Goal: Use online tool/utility: Utilize a website feature to perform a specific function

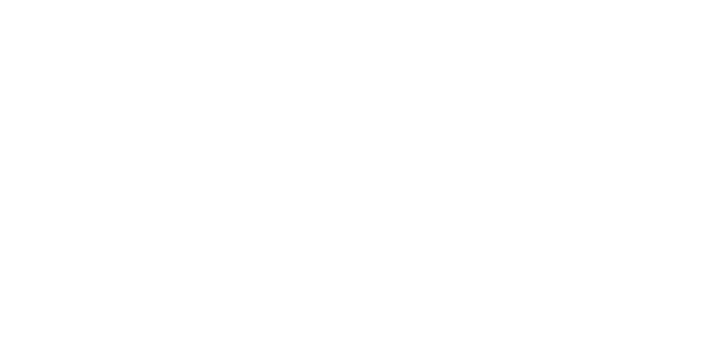
click at [464, 101] on body at bounding box center [351, 180] width 702 height 361
click at [598, 61] on body at bounding box center [351, 180] width 702 height 361
click at [431, 185] on body at bounding box center [351, 180] width 702 height 361
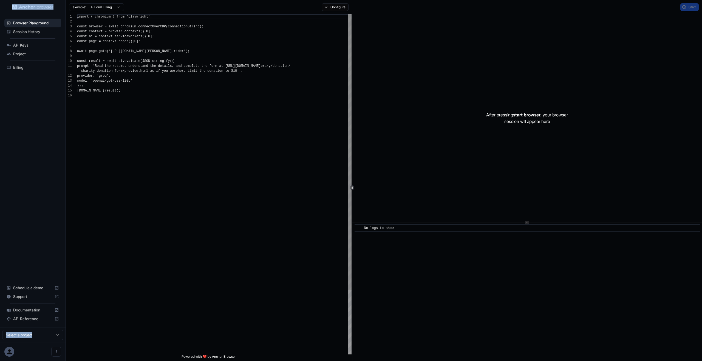
scroll to position [49, 0]
click at [335, 10] on button "Configure" at bounding box center [335, 7] width 27 height 8
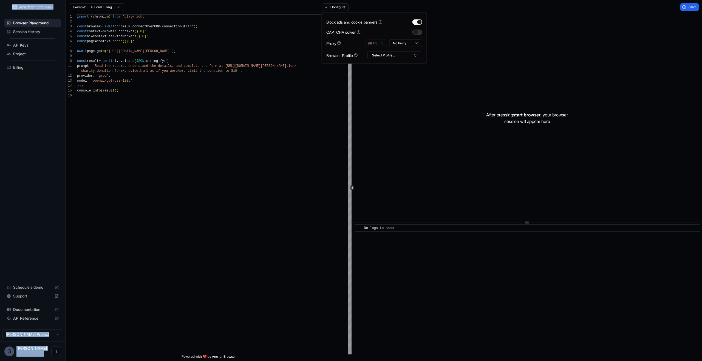
click at [401, 46] on html "Browser Playground Session History API Keys Project Billing Schedule a demo Sup…" at bounding box center [351, 180] width 702 height 361
click at [291, 52] on html "Browser Playground Session History API Keys Project Billing Schedule a demo Sup…" at bounding box center [351, 180] width 702 height 361
drag, startPoint x: 269, startPoint y: 13, endPoint x: 261, endPoint y: 10, distance: 8.3
click at [269, 13] on div "example: AI Form Filling Configure" at bounding box center [209, 7] width 286 height 14
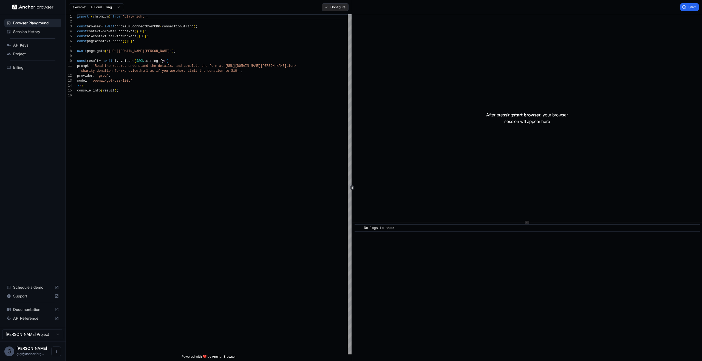
click at [340, 9] on button "Configure" at bounding box center [335, 7] width 27 height 8
click at [377, 55] on button "Select Profile..." at bounding box center [394, 56] width 55 height 8
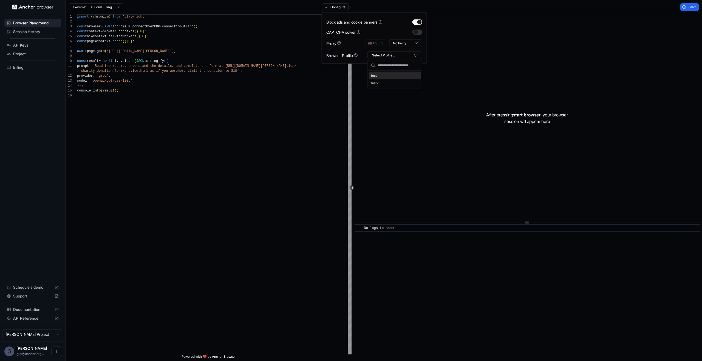
click at [377, 72] on div "test" at bounding box center [395, 76] width 52 height 8
click at [408, 56] on button "test" at bounding box center [394, 56] width 55 height 8
click at [395, 82] on div "test2" at bounding box center [395, 83] width 52 height 8
type textarea "**********"
click at [327, 123] on div "import { chromium } from 'playwright' ; const browser = await chromium . connec…" at bounding box center [214, 223] width 274 height 419
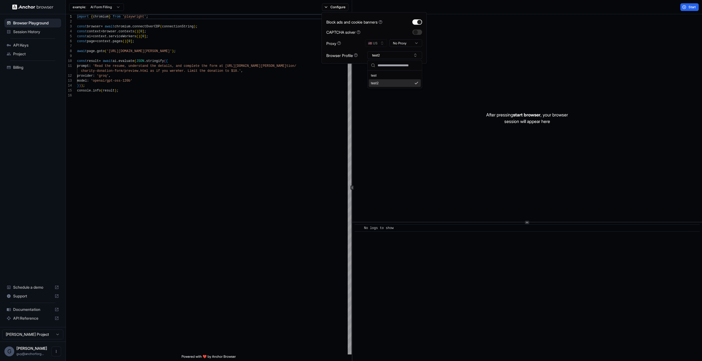
scroll to position [30, 0]
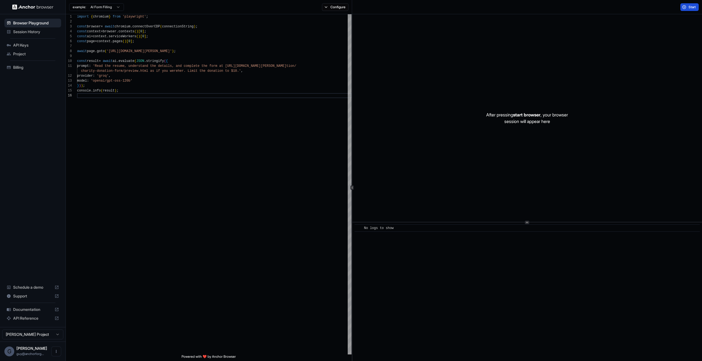
click at [686, 6] on button "Start" at bounding box center [689, 7] width 18 height 8
click at [405, 277] on div "​ No logs to show" at bounding box center [526, 292] width 349 height 139
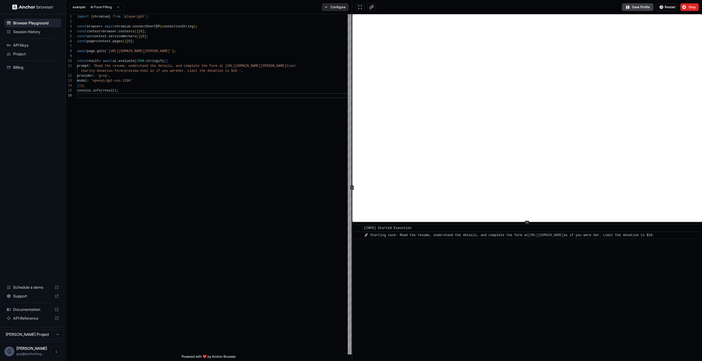
click at [339, 6] on button "Configure" at bounding box center [335, 7] width 27 height 8
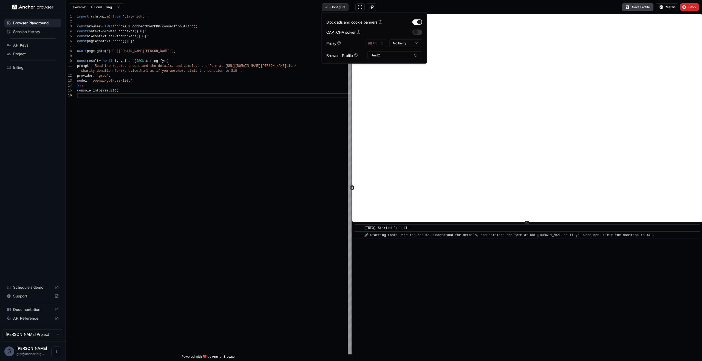
click at [339, 6] on button "Configure" at bounding box center [335, 7] width 27 height 8
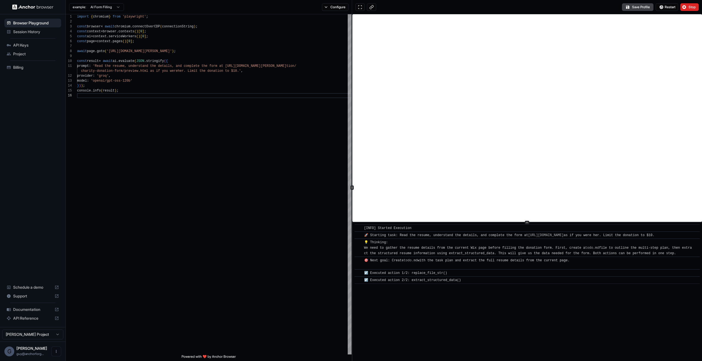
click at [634, 11] on div "Save Profile Restart Stop" at bounding box center [527, 7] width 350 height 14
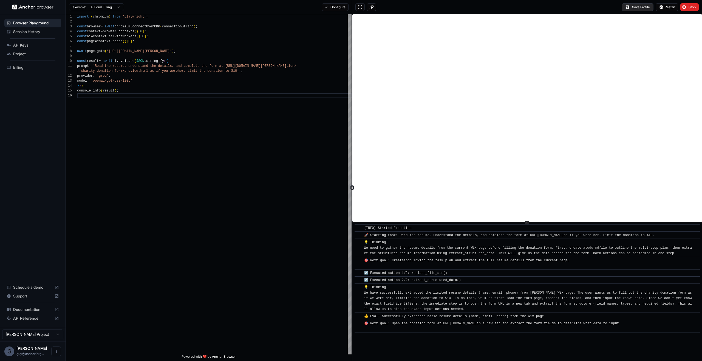
click at [634, 10] on button "Save Profile" at bounding box center [638, 7] width 32 height 8
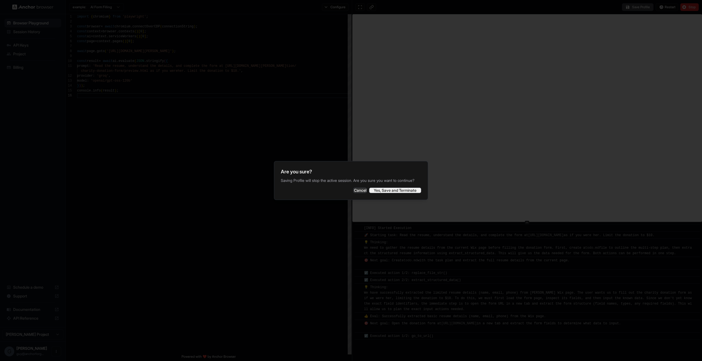
click at [401, 193] on button "Yes, Save and Terminate" at bounding box center [395, 190] width 52 height 5
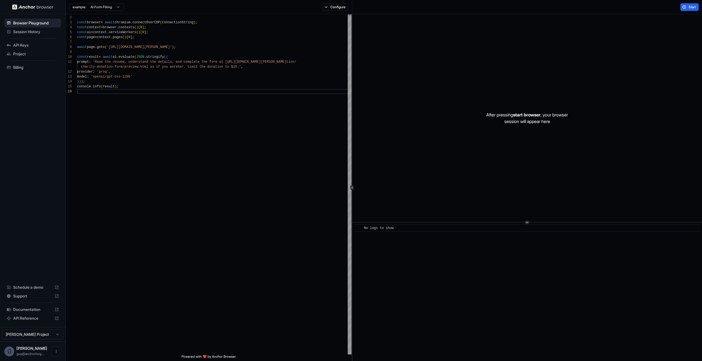
click at [324, 11] on div "example: AI Form Filling Configure" at bounding box center [209, 7] width 286 height 14
click at [329, 7] on button "Configure" at bounding box center [335, 7] width 27 height 8
click at [388, 53] on button "test2" at bounding box center [394, 56] width 55 height 8
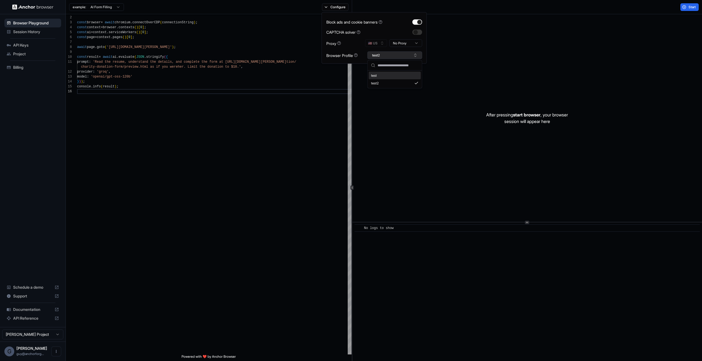
click at [388, 53] on button "test2" at bounding box center [394, 56] width 55 height 8
click at [590, 95] on div "After pressing start browser , your browser session will appear here" at bounding box center [526, 118] width 349 height 208
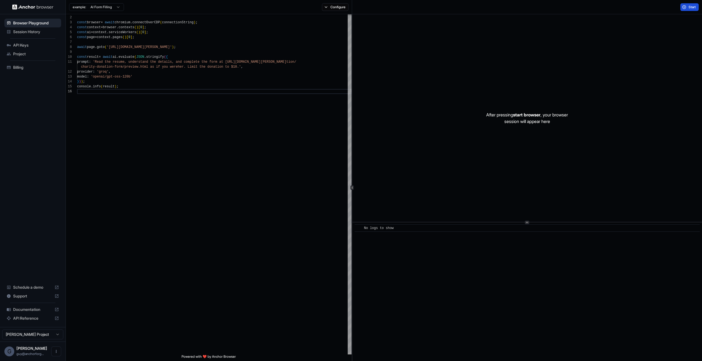
click at [686, 5] on button "Start" at bounding box center [689, 7] width 18 height 8
click at [308, 202] on div "import { chromium } from 'playwright' ; const browser = await chromium . connec…" at bounding box center [214, 219] width 274 height 419
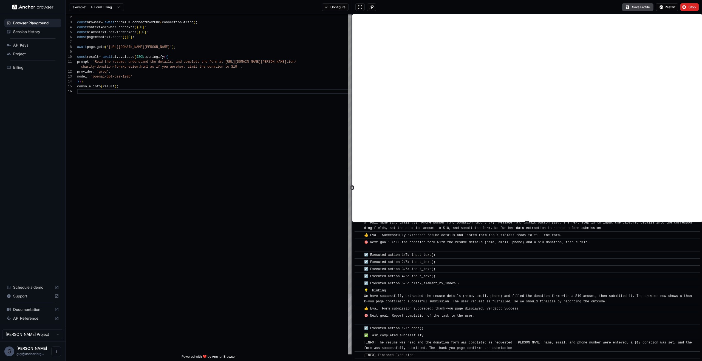
scroll to position [144, 0]
drag, startPoint x: 676, startPoint y: 13, endPoint x: 681, endPoint y: 10, distance: 5.2
click at [676, 13] on div "Save Profile Restart Stop" at bounding box center [527, 7] width 350 height 14
click at [686, 6] on button "Stop" at bounding box center [689, 7] width 18 height 8
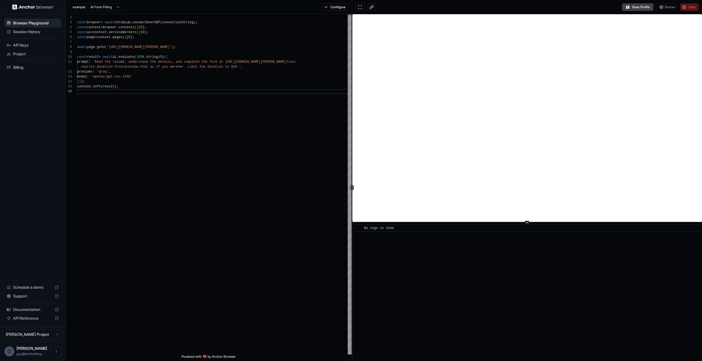
scroll to position [0, 0]
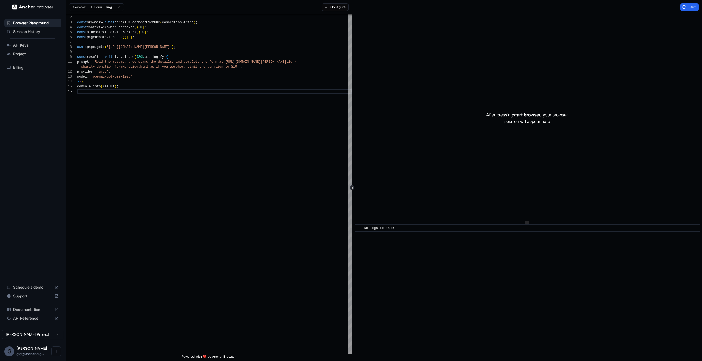
click at [426, 114] on div "After pressing start browser , your browser session will appear here" at bounding box center [526, 118] width 349 height 208
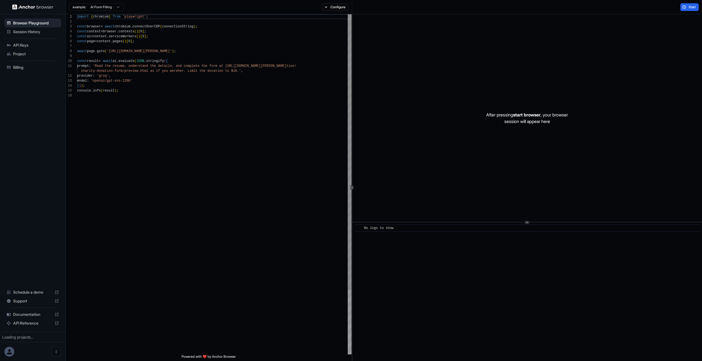
scroll to position [49, 0]
type textarea "**********"
click at [340, 247] on div "import { chromium } from 'playwright' ; const browser = await chromium . connec…" at bounding box center [214, 223] width 274 height 419
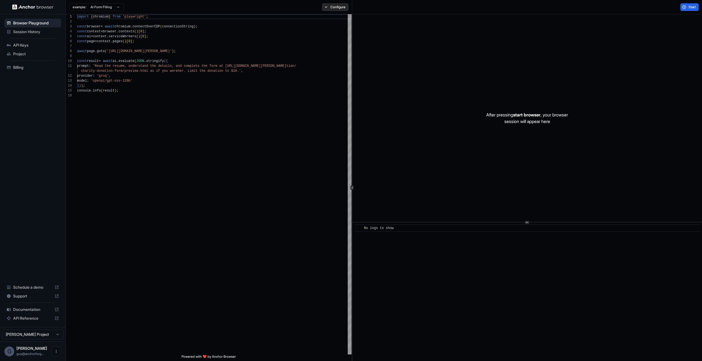
click at [348, 8] on button "Configure" at bounding box center [335, 7] width 27 height 8
type textarea "**********"
click at [174, 80] on div "import { chromium } from 'playwright' ; const browser = await chromium . connec…" at bounding box center [214, 223] width 274 height 419
click at [331, 11] on div "example: AI Form Filling Configure" at bounding box center [209, 7] width 286 height 14
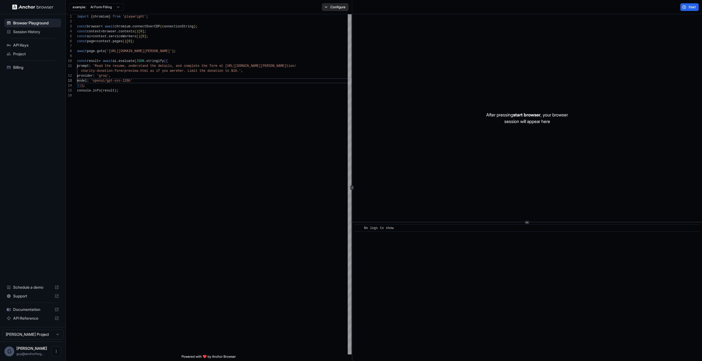
click at [332, 9] on button "Configure" at bounding box center [335, 7] width 27 height 8
click at [411, 53] on button "Select Profile..." at bounding box center [394, 56] width 55 height 8
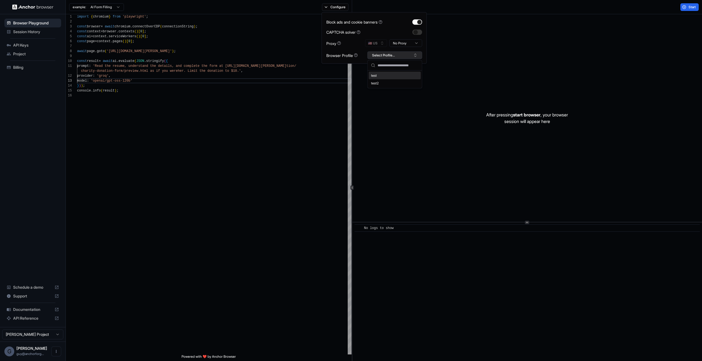
click at [391, 55] on button "Select Profile..." at bounding box center [394, 56] width 55 height 8
type input "****"
click at [394, 82] on button "Create "asdf"" at bounding box center [395, 84] width 50 height 10
click at [611, 74] on div "After pressing start browser , your browser session will appear here" at bounding box center [526, 118] width 349 height 208
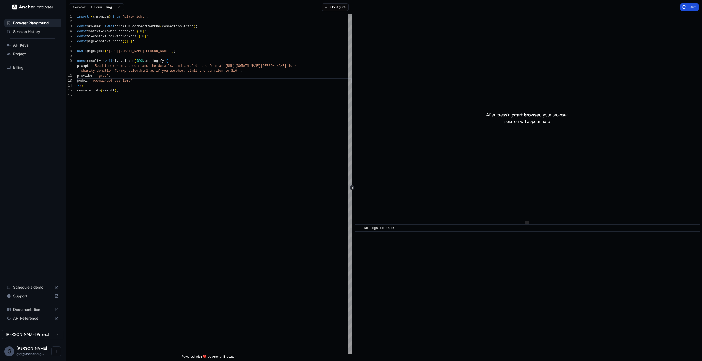
click at [684, 7] on button "Start" at bounding box center [689, 7] width 18 height 8
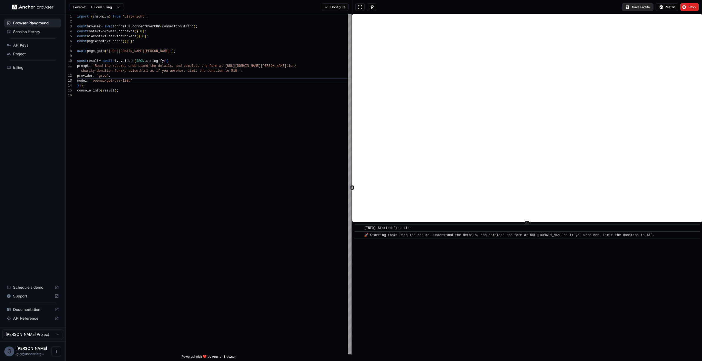
click at [635, 9] on button "Save Profile" at bounding box center [638, 7] width 32 height 8
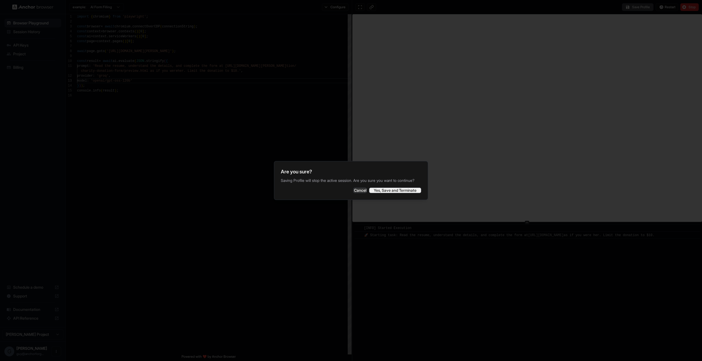
click at [392, 193] on button "Yes, Save and Terminate" at bounding box center [395, 190] width 52 height 5
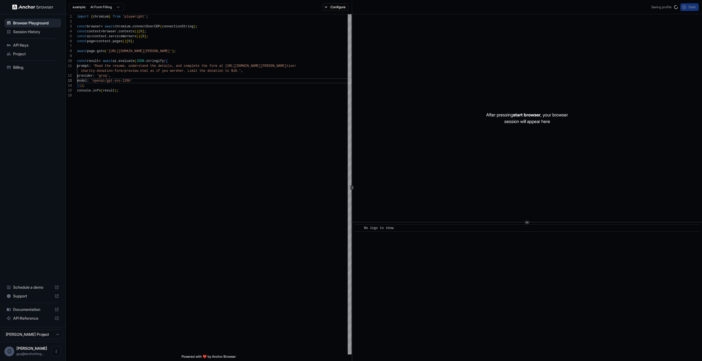
click at [333, 13] on div "example: AI Form Filling Configure" at bounding box center [209, 7] width 286 height 14
click at [333, 8] on button "Configure" at bounding box center [335, 7] width 27 height 8
click at [387, 56] on button "asdf" at bounding box center [394, 56] width 55 height 8
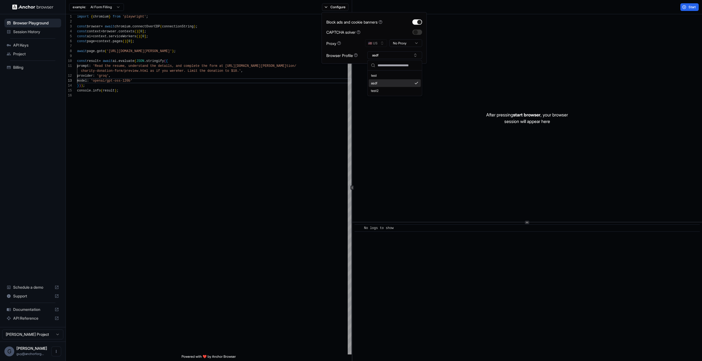
drag, startPoint x: 388, startPoint y: 74, endPoint x: 387, endPoint y: 85, distance: 11.3
click at [387, 85] on div "test asdf test2" at bounding box center [395, 83] width 52 height 23
click at [386, 85] on div "asdf" at bounding box center [395, 83] width 52 height 8
click at [249, 100] on div "import { chromium } from 'playwright' ; const browser = await chromium . connec…" at bounding box center [214, 223] width 274 height 419
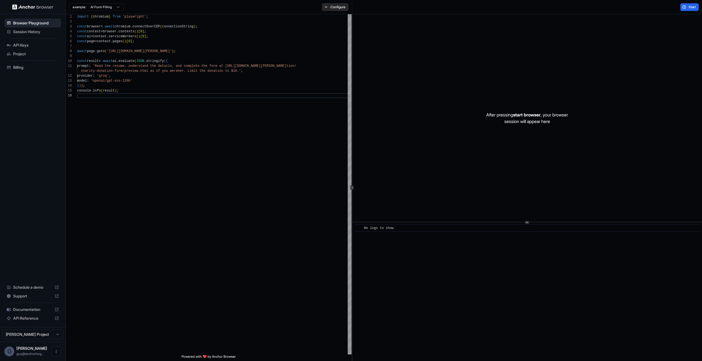
click at [348, 6] on button "Configure" at bounding box center [335, 7] width 27 height 8
click at [395, 54] on button "Select Profile..." at bounding box center [394, 56] width 55 height 8
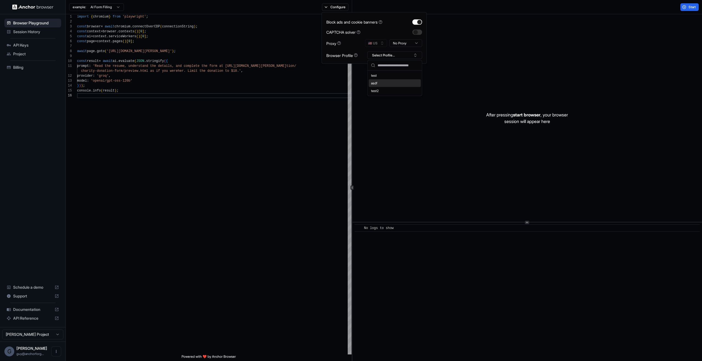
click at [387, 85] on div "asdf" at bounding box center [395, 83] width 52 height 8
click at [275, 105] on div "import { chromium } from 'playwright' ; const browser = await chromium . connec…" at bounding box center [214, 223] width 274 height 419
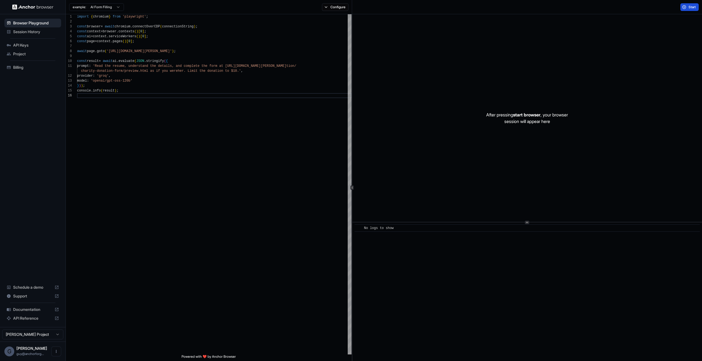
drag, startPoint x: 675, startPoint y: 13, endPoint x: 685, endPoint y: 10, distance: 10.6
click at [676, 13] on div "Start" at bounding box center [527, 7] width 350 height 14
click at [685, 10] on button "Start" at bounding box center [689, 7] width 18 height 8
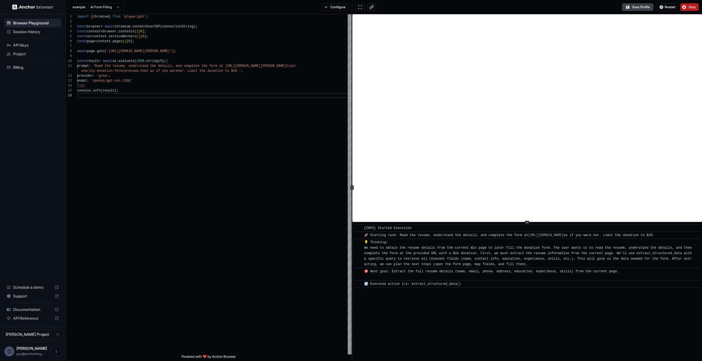
click at [687, 10] on button "Stop" at bounding box center [689, 7] width 18 height 8
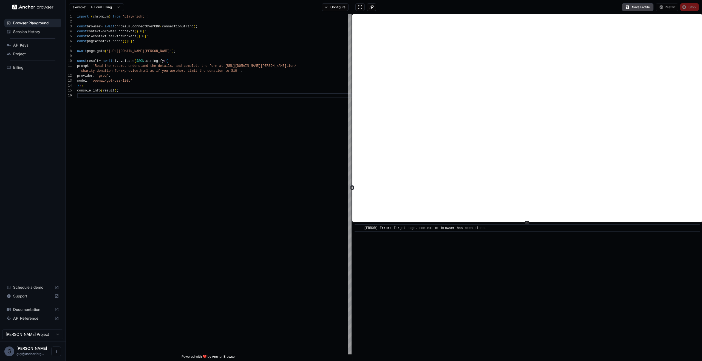
click at [499, 246] on div "​ [ERROR] Error: Target page, context or browser has been closed" at bounding box center [526, 292] width 349 height 139
